Goal: Task Accomplishment & Management: Complete application form

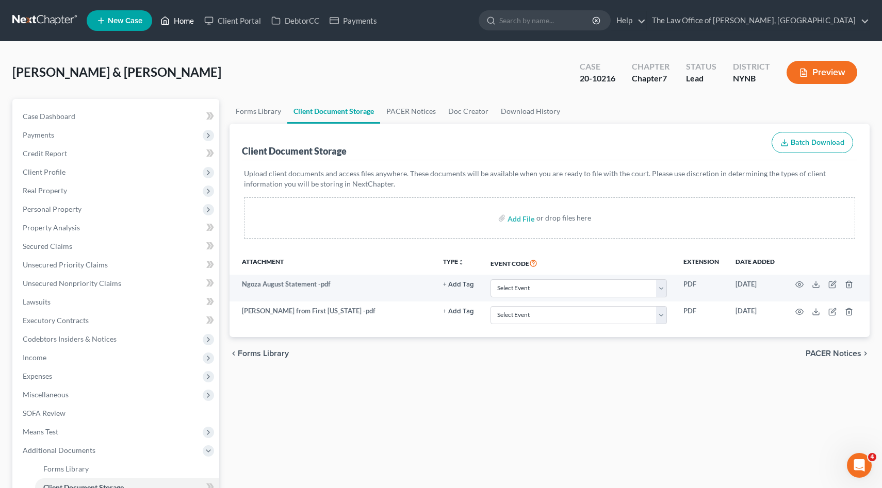
click at [177, 18] on link "Home" at bounding box center [177, 20] width 44 height 19
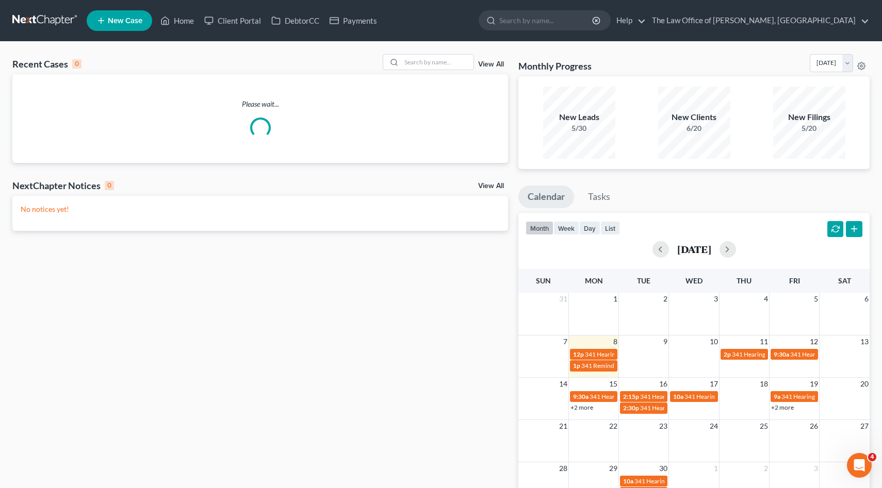
click at [131, 21] on span "New Case" at bounding box center [125, 21] width 35 height 8
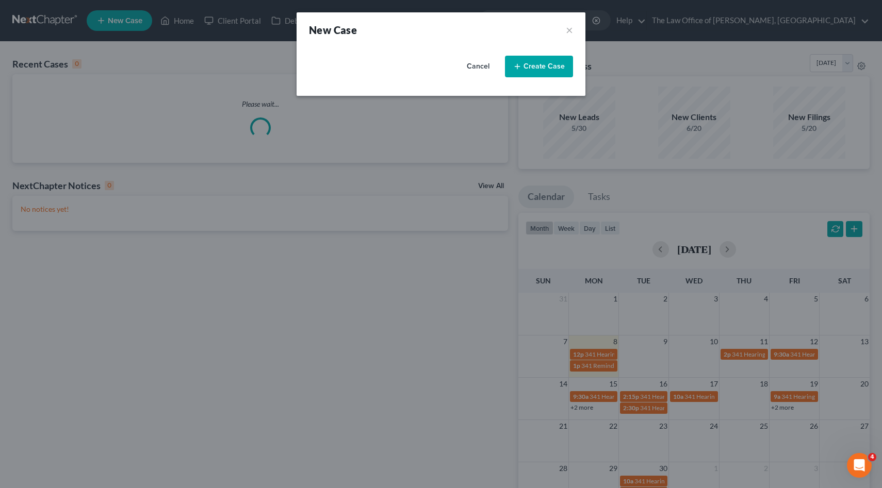
select select "54"
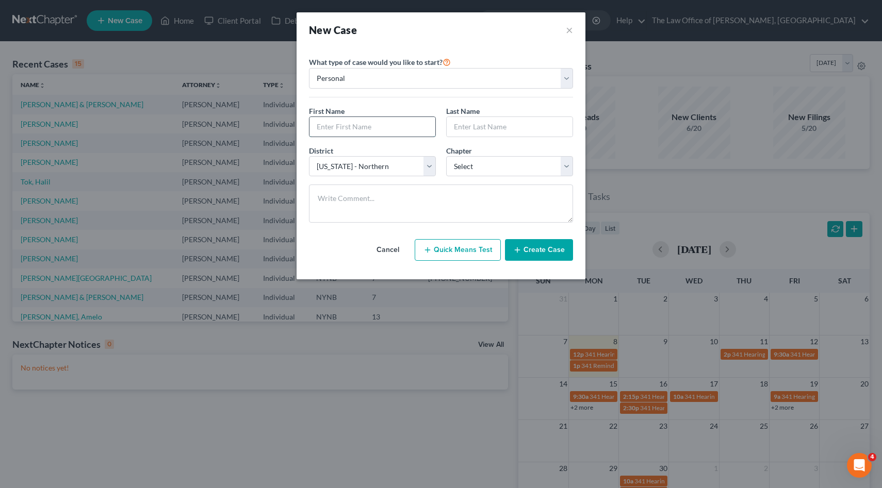
click at [337, 122] on input "text" at bounding box center [372, 127] width 126 height 20
type input "[PERSON_NAME]"
click at [504, 167] on select "Select 7 11 12 13" at bounding box center [509, 166] width 127 height 21
select select "0"
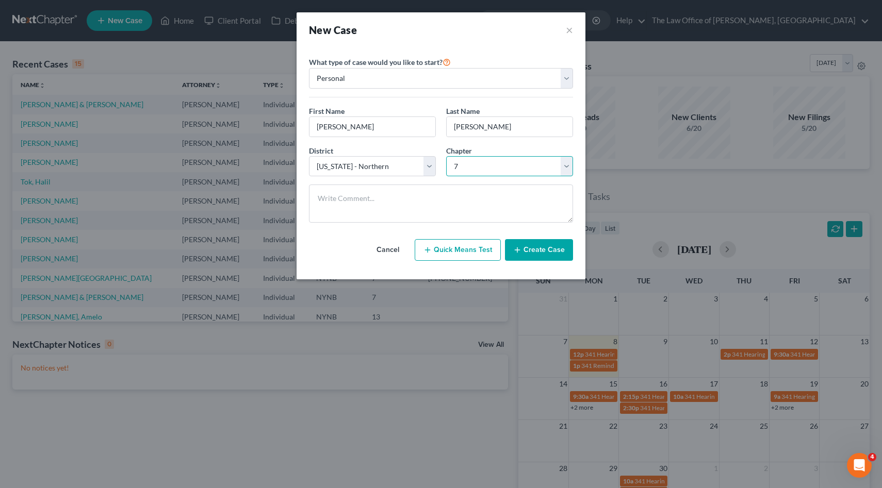
click at [446, 156] on select "Select 7 11 12 13" at bounding box center [509, 166] width 127 height 21
click at [544, 264] on div "Cancel Quick Means Test Create Case" at bounding box center [441, 250] width 264 height 38
click at [544, 256] on button "Create Case" at bounding box center [539, 250] width 68 height 22
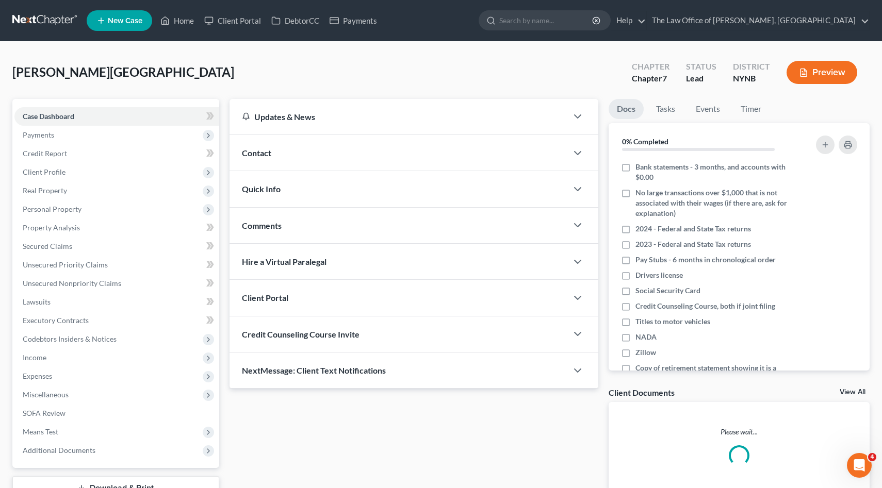
click at [383, 132] on div "Updates & News" at bounding box center [398, 117] width 338 height 36
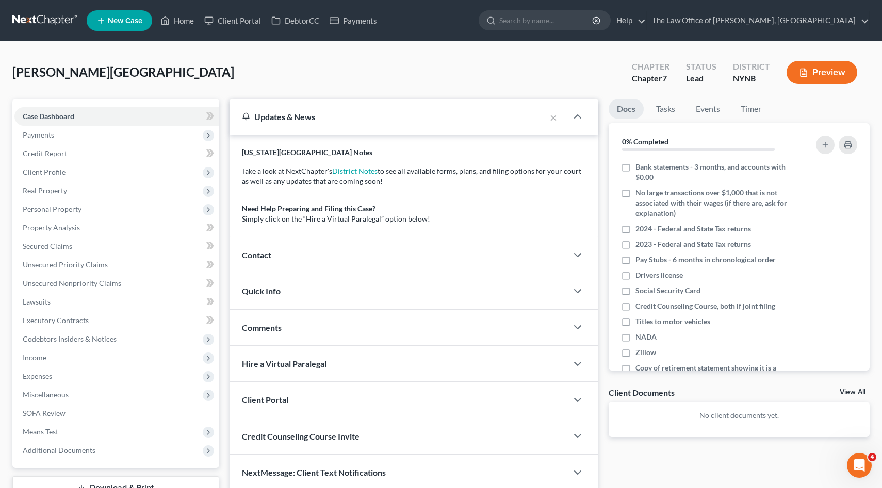
click at [385, 260] on div "Contact" at bounding box center [398, 255] width 338 height 36
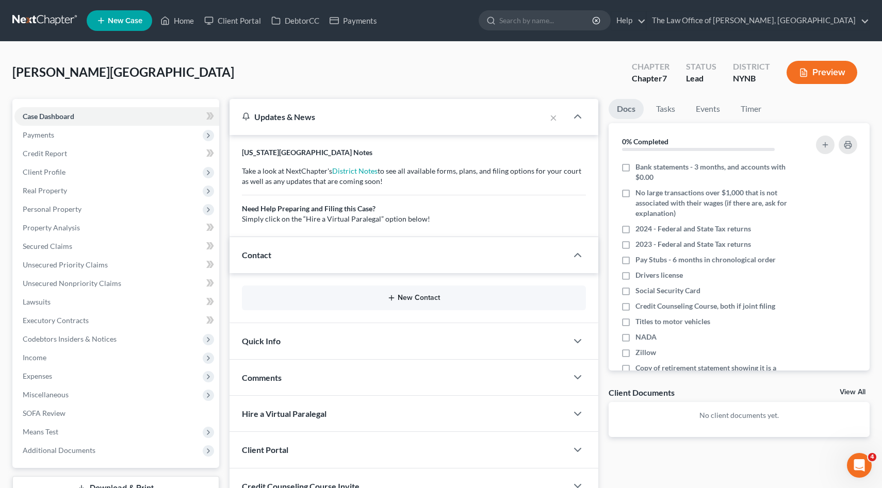
click at [419, 298] on button "New Contact" at bounding box center [414, 298] width 328 height 8
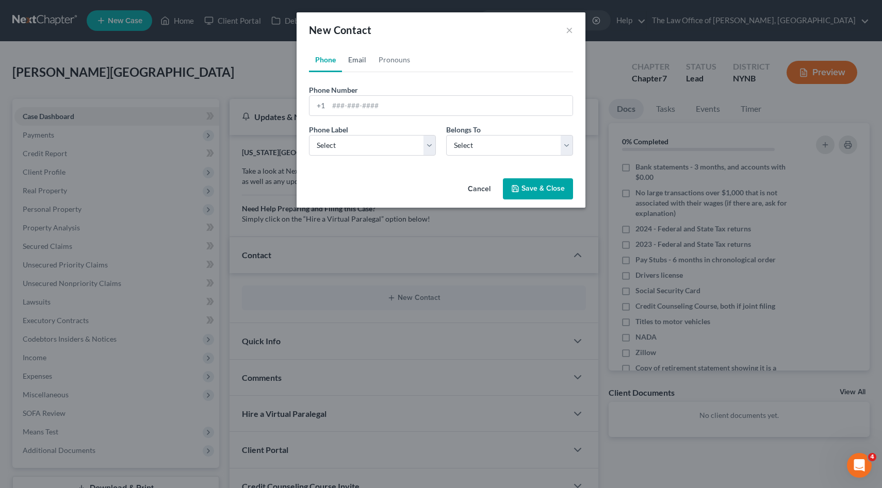
click at [351, 55] on link "Email" at bounding box center [357, 59] width 30 height 25
click at [365, 104] on input "email" at bounding box center [450, 106] width 244 height 20
paste input "[EMAIL_ADDRESS][DOMAIN_NAME]"
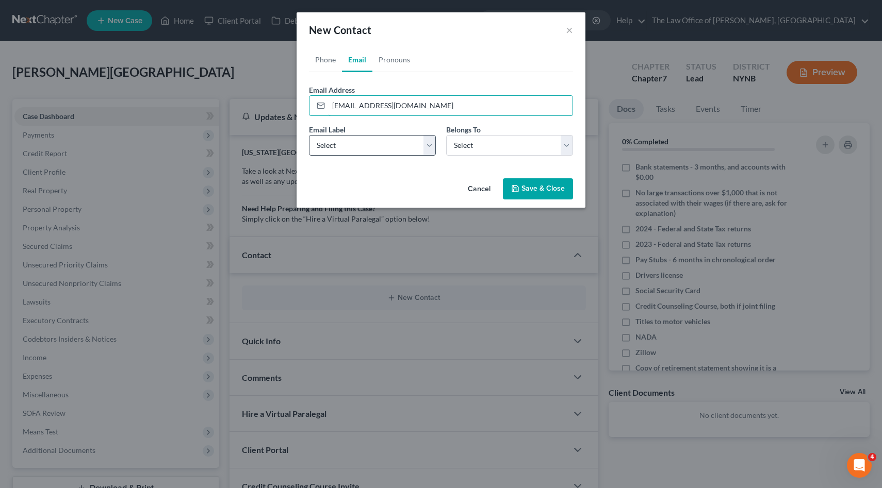
type input "[EMAIL_ADDRESS][DOMAIN_NAME]"
click at [379, 150] on select "Select Home Work Other" at bounding box center [372, 145] width 127 height 21
select select "0"
click at [309, 135] on select "Select Home Work Other" at bounding box center [372, 145] width 127 height 21
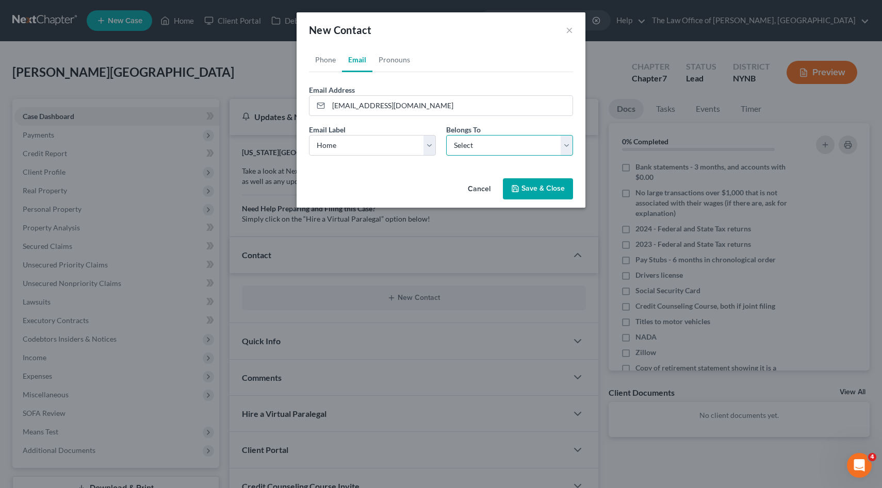
click at [475, 153] on select "Select Client Other" at bounding box center [509, 145] width 127 height 21
select select "0"
click at [446, 135] on select "Select Client Other" at bounding box center [509, 145] width 127 height 21
click at [354, 156] on div "Email Label Select Home Work Other Belongs To * Select Client Other" at bounding box center [441, 144] width 274 height 40
click at [330, 73] on div "Phone Number * +1 Ext. Phone Label * Select Mobile Home Work Other Belongs To *…" at bounding box center [441, 118] width 264 height 92
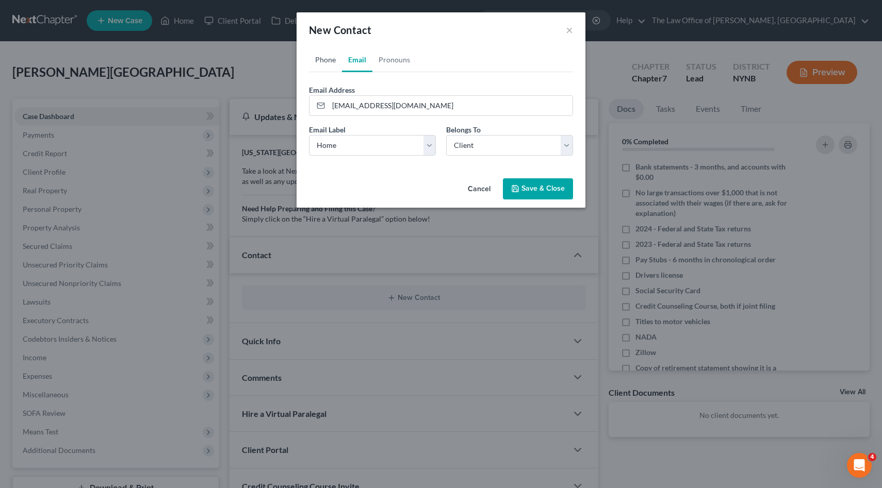
click at [329, 60] on link "Phone" at bounding box center [325, 59] width 33 height 25
click at [362, 98] on input "tel" at bounding box center [450, 106] width 244 height 20
paste input "5187052644"
type input "5187052644"
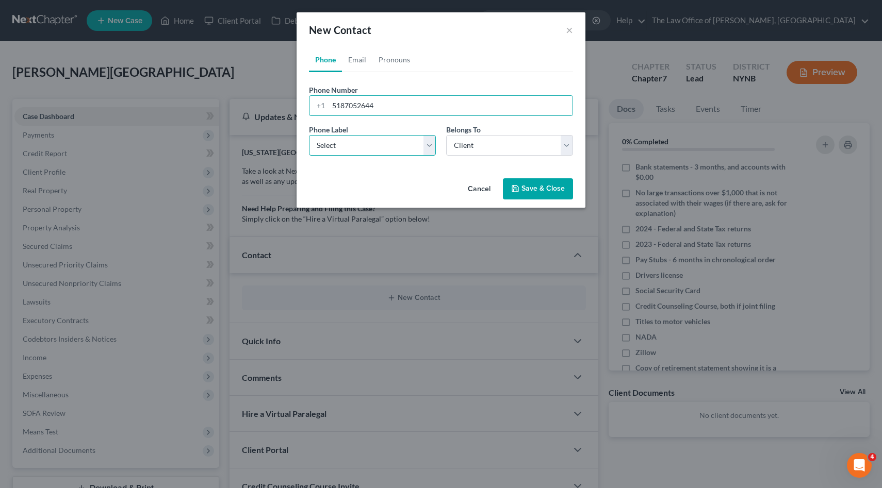
click at [384, 150] on select "Select Mobile Home Work Other" at bounding box center [372, 145] width 127 height 21
select select "0"
click at [309, 135] on select "Select Mobile Home Work Other" at bounding box center [372, 145] width 127 height 21
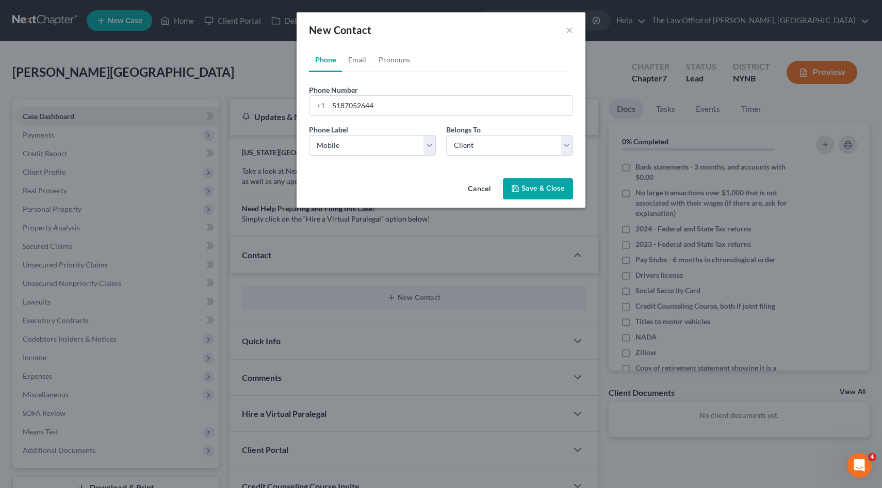
click at [560, 195] on button "Save & Close" at bounding box center [538, 189] width 70 height 22
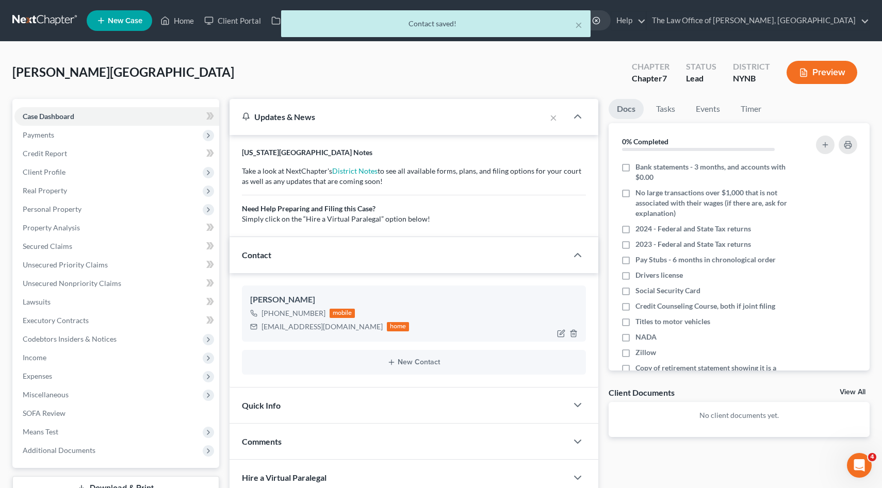
click at [272, 325] on div "[EMAIL_ADDRESS][DOMAIN_NAME]" at bounding box center [321, 327] width 121 height 10
drag, startPoint x: 272, startPoint y: 325, endPoint x: 341, endPoint y: 327, distance: 69.1
click at [342, 326] on div "[EMAIL_ADDRESS][DOMAIN_NAME]" at bounding box center [321, 327] width 121 height 10
copy div "[EMAIL_ADDRESS][DOMAIN_NAME]"
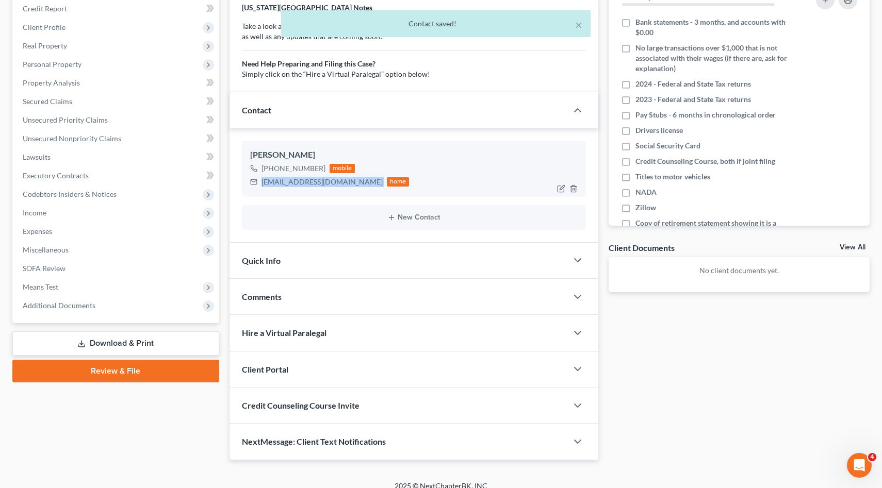
scroll to position [155, 0]
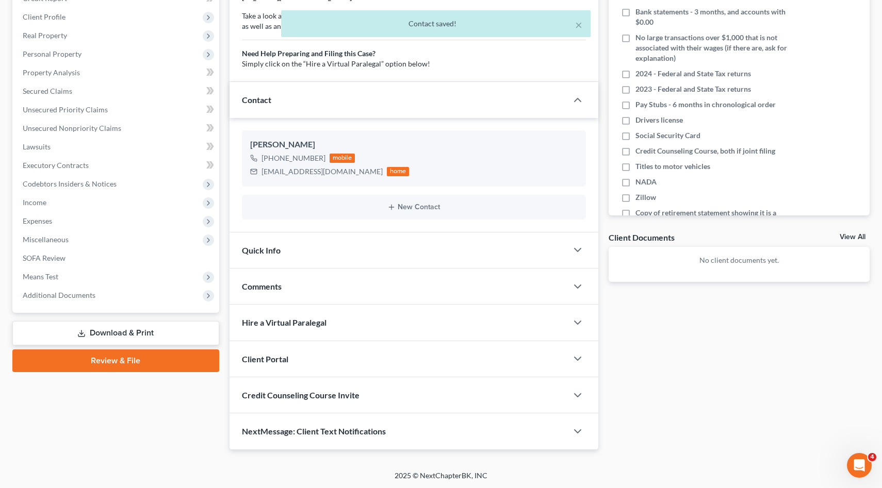
click at [304, 348] on div "Client Portal" at bounding box center [398, 359] width 338 height 36
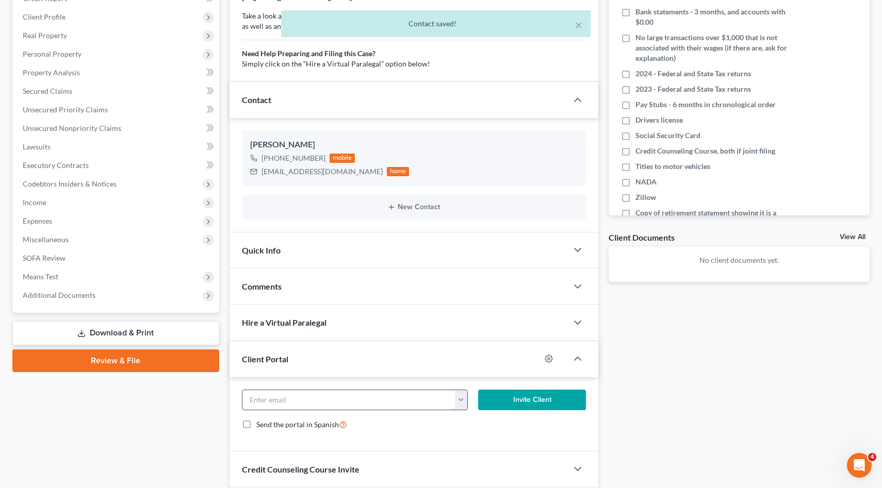
click at [310, 398] on input "email" at bounding box center [348, 400] width 213 height 20
paste input "[EMAIL_ADDRESS][DOMAIN_NAME]"
type input "[EMAIL_ADDRESS][DOMAIN_NAME]"
click button "Invite Client" at bounding box center [532, 400] width 108 height 21
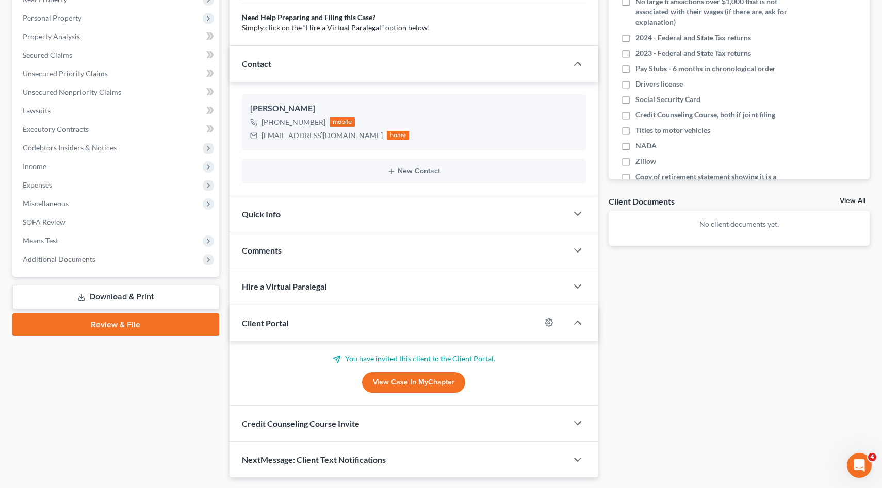
scroll to position [220, 0]
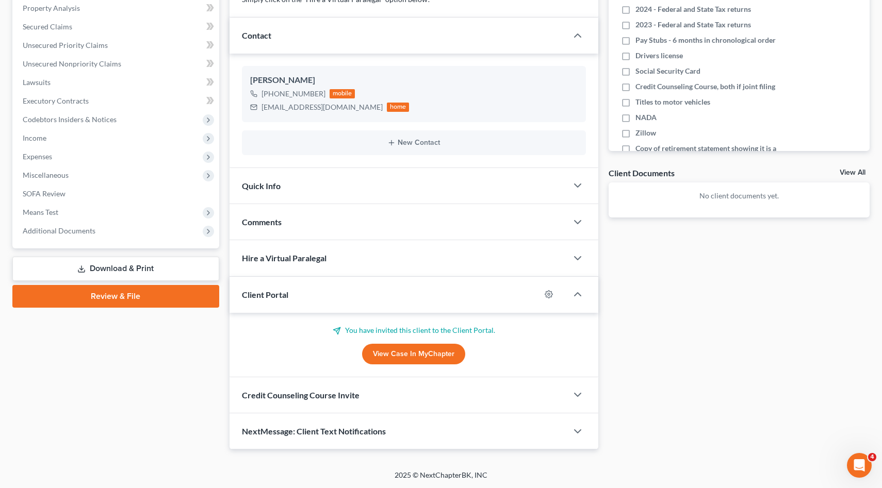
click at [285, 394] on span "Credit Counseling Course Invite" at bounding box center [301, 395] width 118 height 10
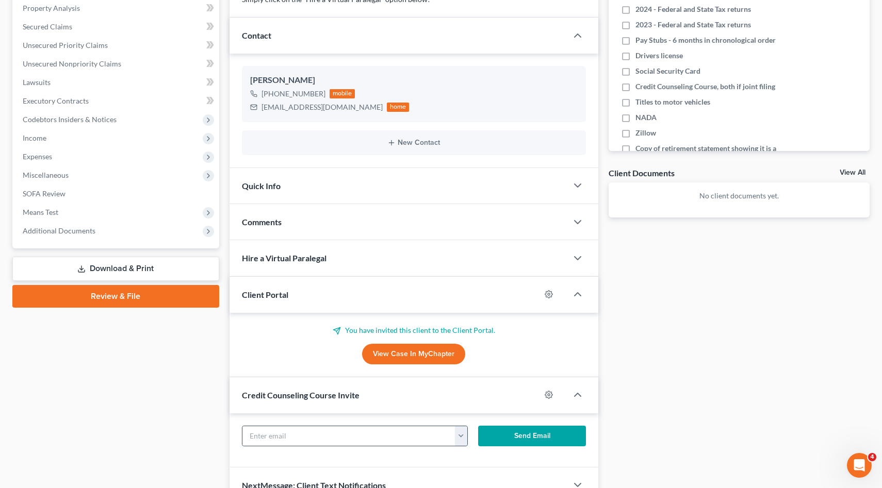
click at [314, 426] on div "[EMAIL_ADDRESS][DOMAIN_NAME]" at bounding box center [355, 436] width 226 height 21
click at [312, 434] on input "text" at bounding box center [348, 436] width 213 height 20
paste input "[EMAIL_ADDRESS][DOMAIN_NAME]"
type input "[EMAIL_ADDRESS][DOMAIN_NAME]"
click button "Send Email" at bounding box center [532, 436] width 108 height 21
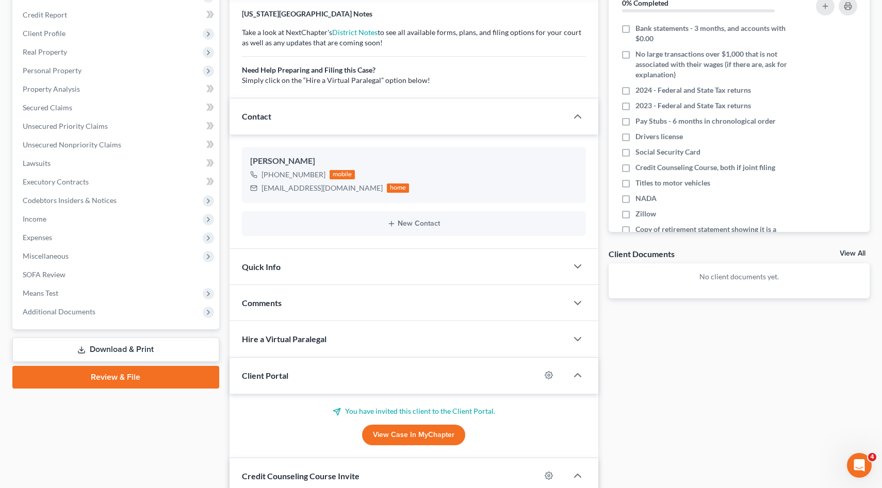
scroll to position [140, 0]
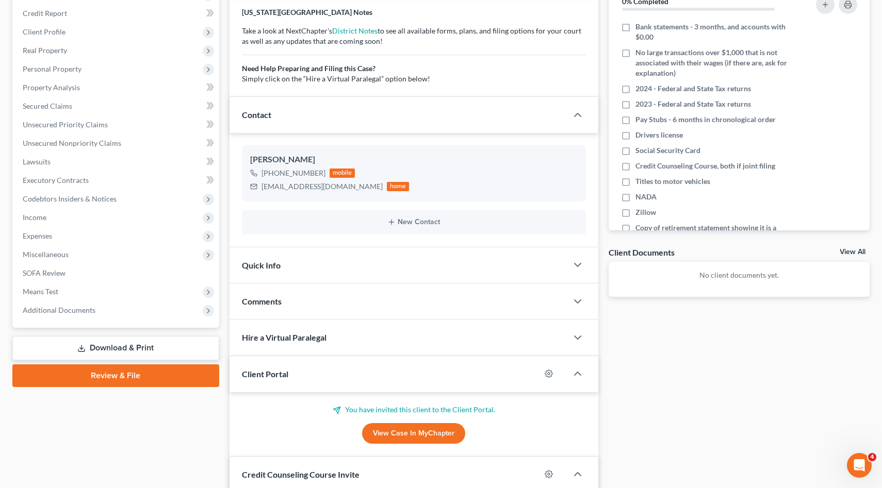
click at [280, 301] on span "Comments" at bounding box center [262, 301] width 40 height 10
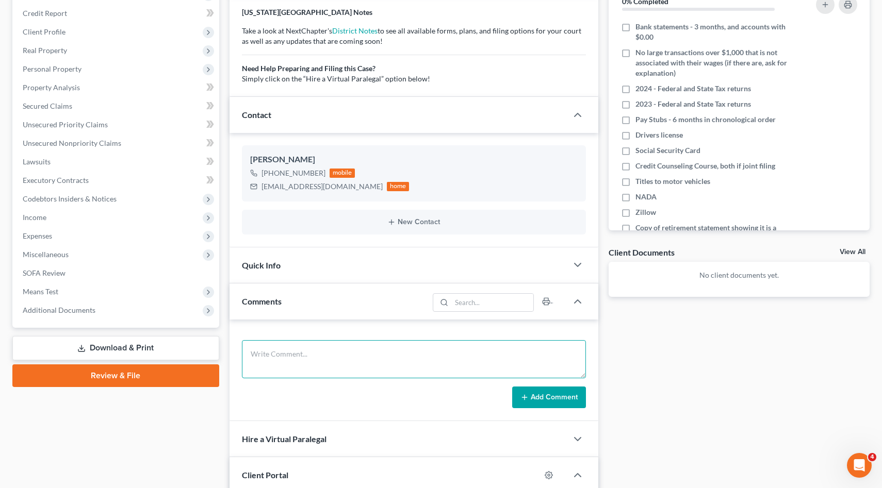
click at [320, 362] on textarea at bounding box center [414, 359] width 344 height 38
type textarea "H Yes, 10k C No M No K Yes, 1 2 household I 56k D 100k+ Prior No"
click at [561, 398] on button "Add Comment" at bounding box center [549, 398] width 74 height 22
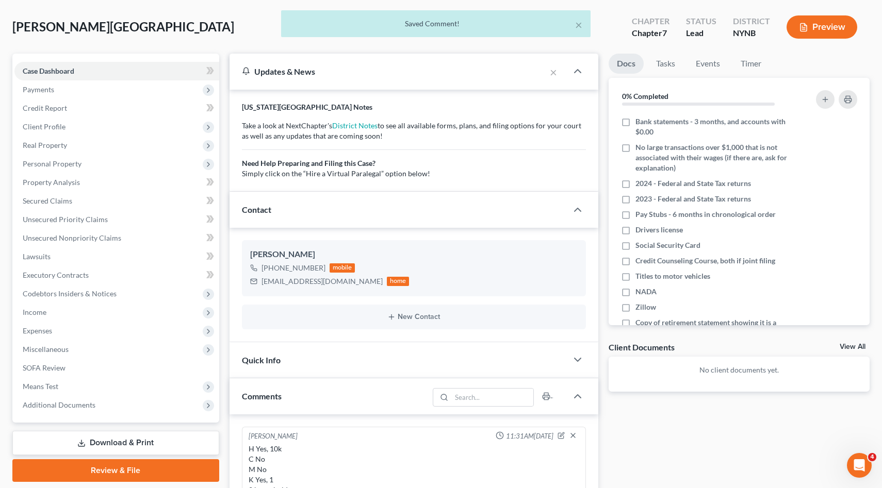
scroll to position [0, 0]
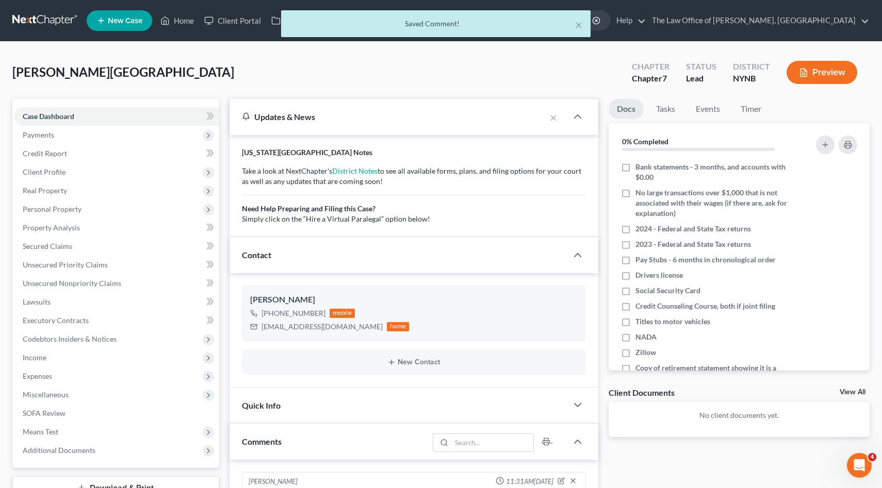
click at [368, 87] on div "[PERSON_NAME][GEOGRAPHIC_DATA] Upgraded Chapter Chapter 7 Status Lead District …" at bounding box center [440, 76] width 857 height 45
click at [372, 114] on div "Updates & News" at bounding box center [388, 116] width 292 height 11
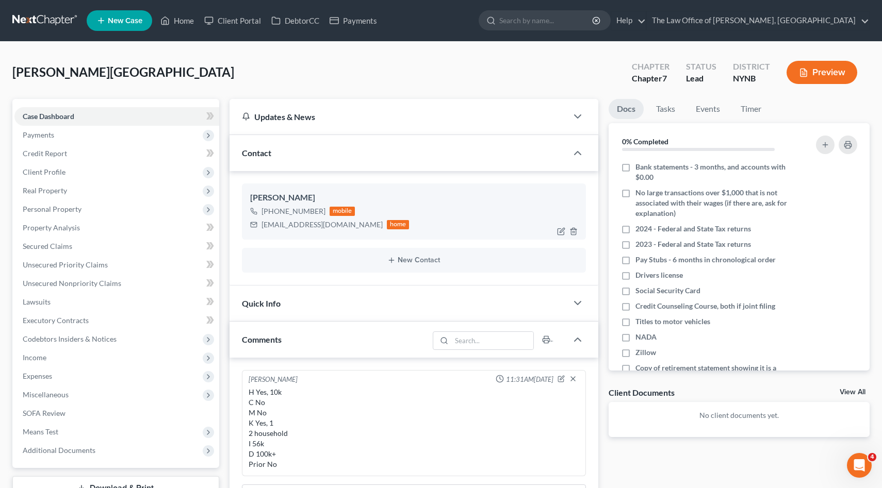
click at [317, 210] on div "[PHONE_NUMBER]" at bounding box center [293, 211] width 64 height 10
drag, startPoint x: 317, startPoint y: 211, endPoint x: 271, endPoint y: 210, distance: 46.4
click at [271, 210] on div "[PHONE_NUMBER]" at bounding box center [293, 211] width 64 height 10
copy div "[PHONE_NUMBER]"
click at [273, 192] on div "[PERSON_NAME]" at bounding box center [414, 198] width 328 height 12
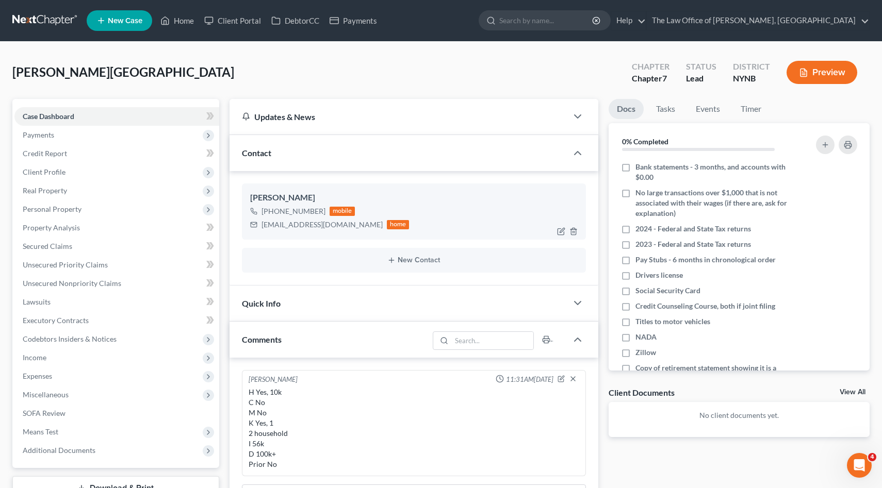
click at [271, 197] on div "[PERSON_NAME]" at bounding box center [414, 198] width 328 height 12
drag, startPoint x: 271, startPoint y: 197, endPoint x: 387, endPoint y: 223, distance: 118.3
click at [387, 223] on div "[PERSON_NAME] [PHONE_NUMBER] mobile [EMAIL_ADDRESS][DOMAIN_NAME] home" at bounding box center [414, 212] width 344 height 56
copy div "[PERSON_NAME] [PHONE_NUMBER] mobile [EMAIL_ADDRESS][DOMAIN_NAME] home New Conta…"
